Goal: Check status: Check status

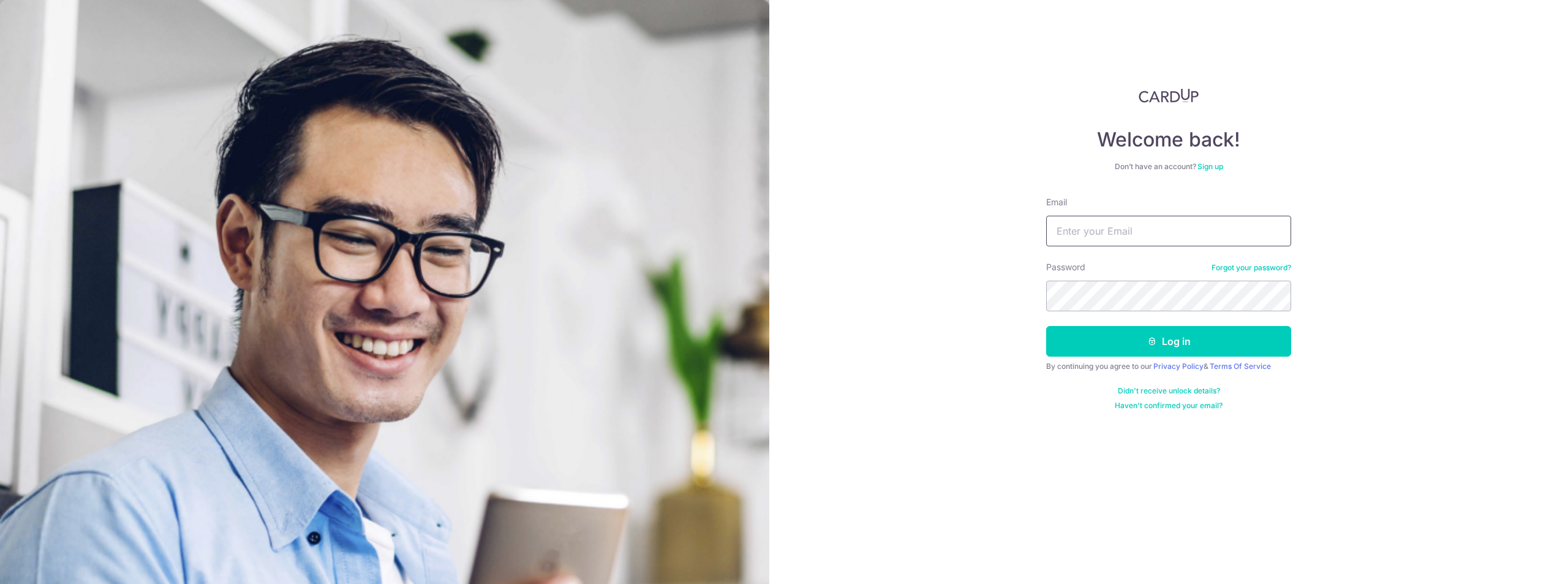
click at [1126, 240] on input "Email" at bounding box center [1169, 231] width 245 height 31
type input "[EMAIL_ADDRESS][DOMAIN_NAME]"
click at [1163, 350] on button "Log in" at bounding box center [1169, 341] width 245 height 31
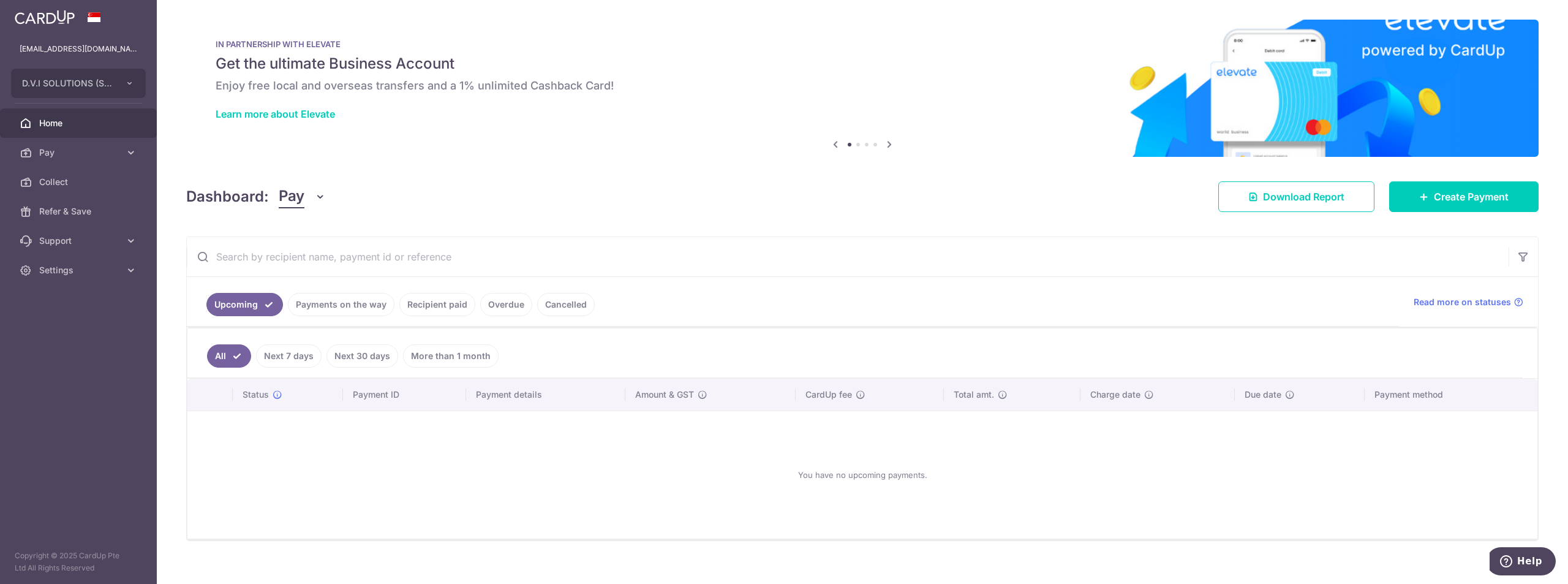
click at [350, 311] on link "Payments on the way" at bounding box center [341, 304] width 107 height 23
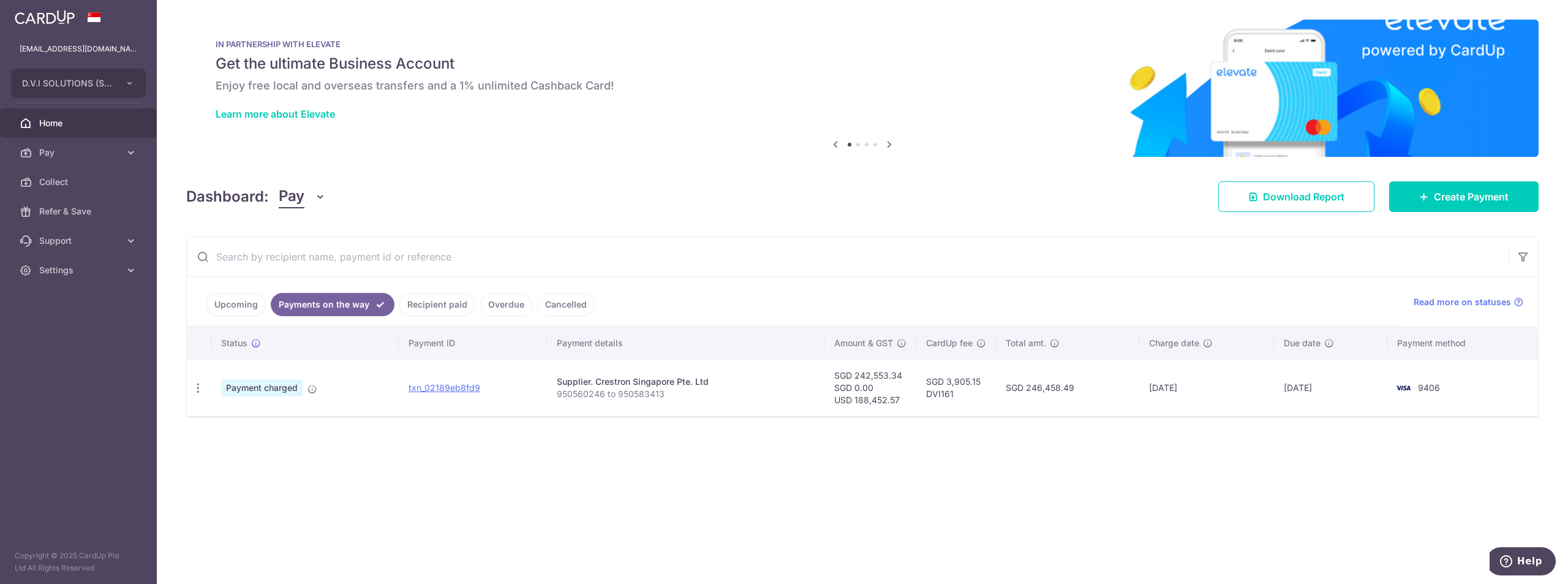
click at [456, 396] on td "txn_02189eb8fd9" at bounding box center [473, 387] width 148 height 57
click at [439, 382] on link "txn_02189eb8fd9" at bounding box center [444, 387] width 72 height 11
